Goal: Book appointment/travel/reservation

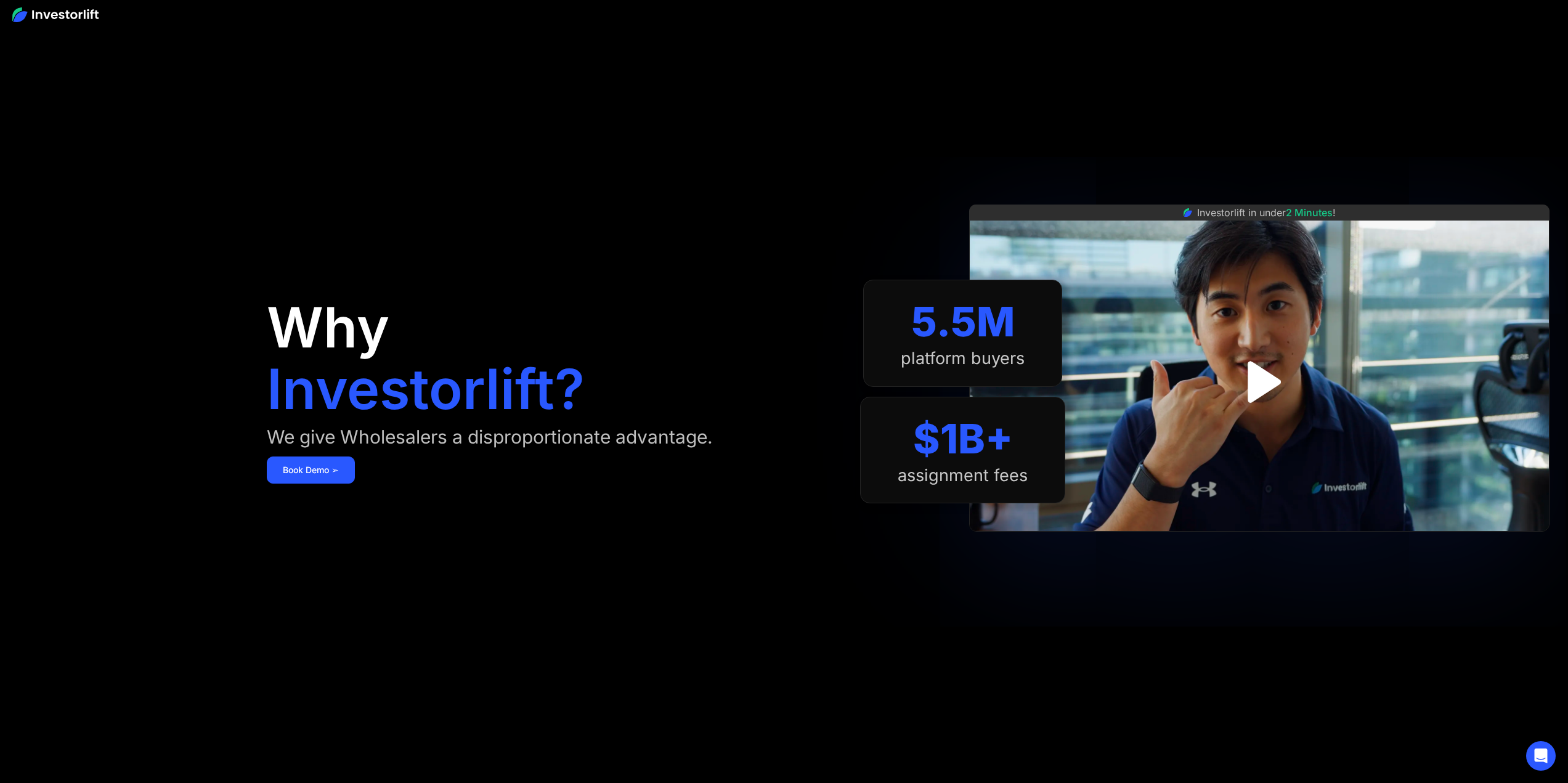
click at [1263, 382] on img "open lightbox" at bounding box center [1259, 381] width 75 height 75
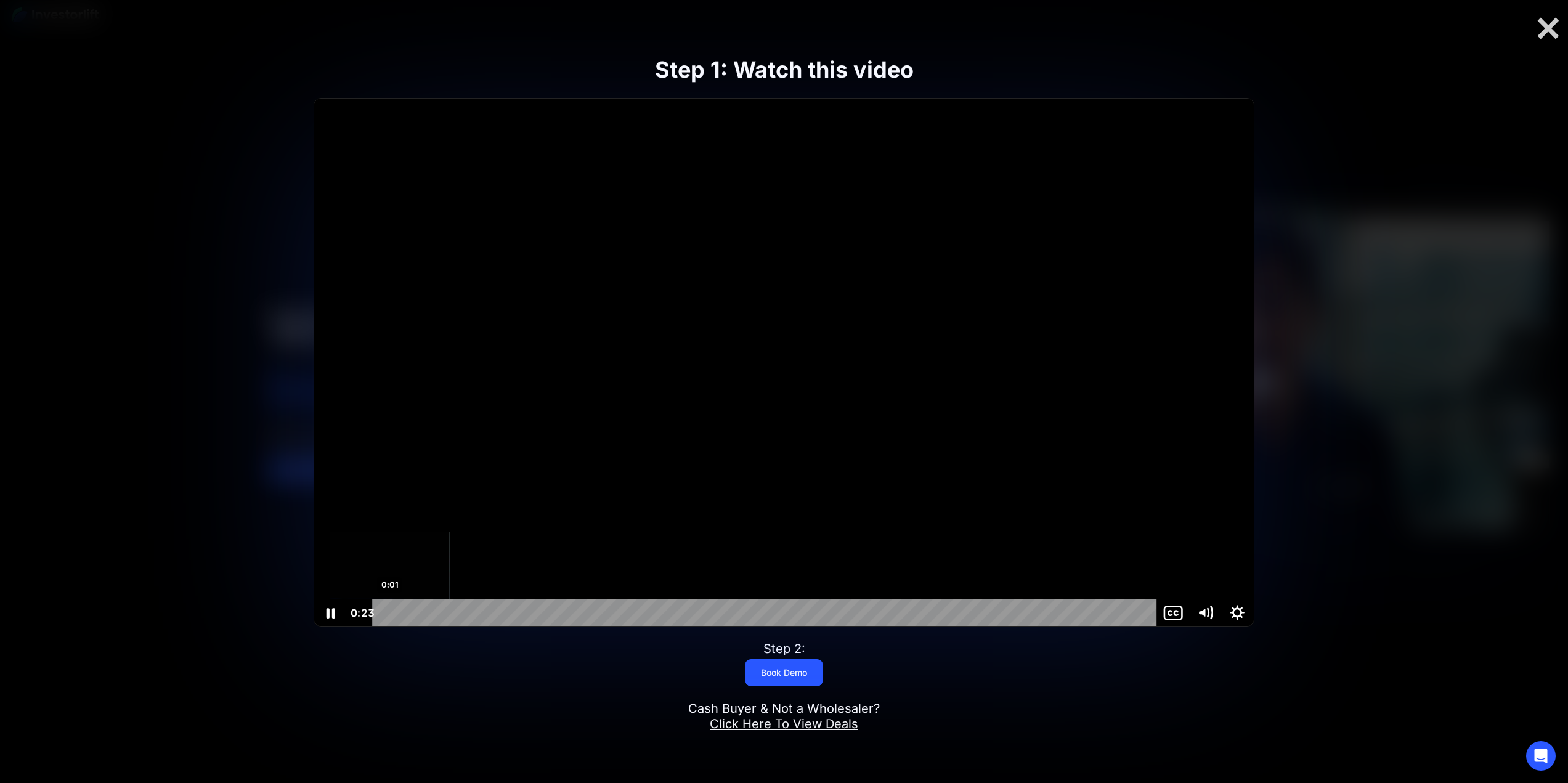
click at [390, 614] on div "0:01" at bounding box center [767, 613] width 765 height 27
click at [1205, 553] on div "Volume" at bounding box center [1205, 555] width 32 height 88
click at [1204, 563] on div "Volume" at bounding box center [1205, 555] width 32 height 88
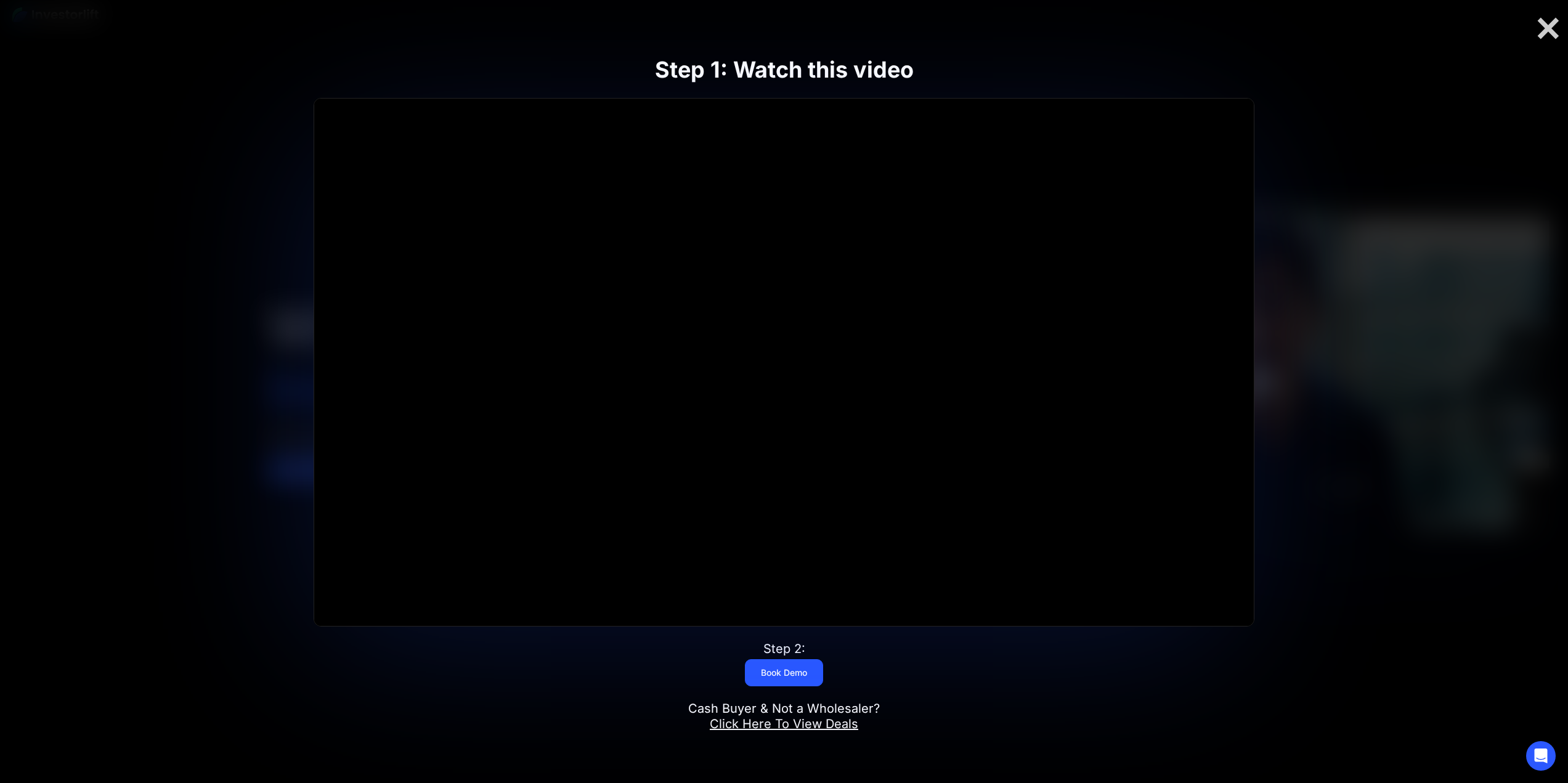
drag, startPoint x: 1546, startPoint y: 30, endPoint x: 1537, endPoint y: 30, distance: 9.0
click at [1545, 30] on div at bounding box center [1548, 28] width 39 height 26
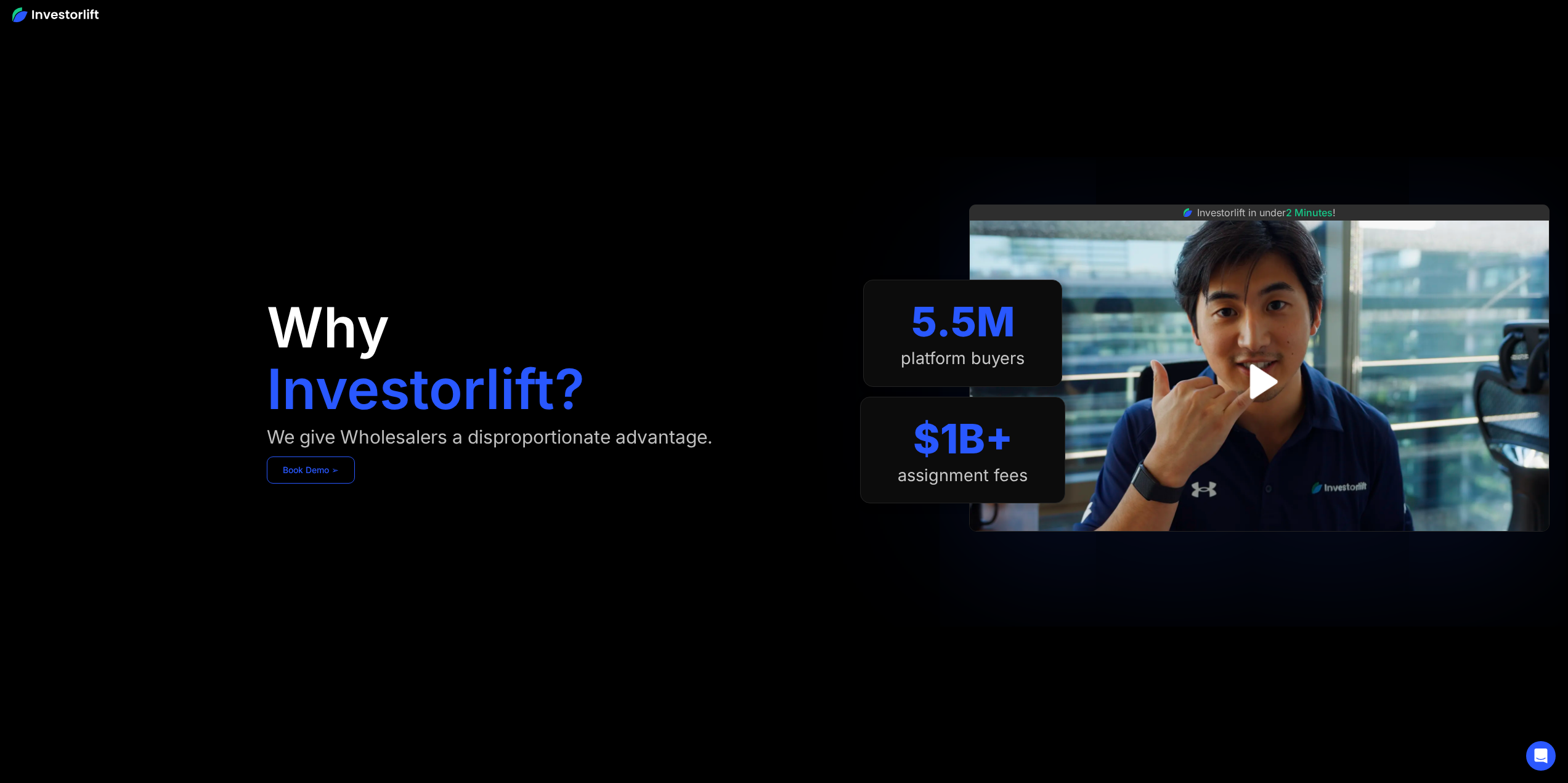
click at [310, 471] on link "Book Demo ➢" at bounding box center [311, 470] width 88 height 27
